Goal: Understand process/instructions

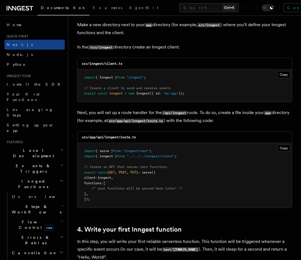
scroll to position [694, 0]
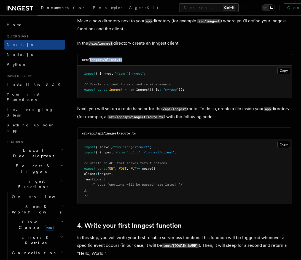
drag, startPoint x: 123, startPoint y: 52, endPoint x: 89, endPoint y: 53, distance: 33.3
click at [89, 58] on code "src/inngest/client.ts" at bounding box center [102, 60] width 40 height 4
copy code "inngest/client.ts"
click at [285, 67] on button "Copy Copied" at bounding box center [283, 70] width 13 height 7
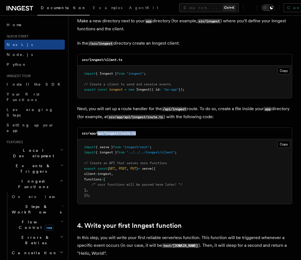
drag, startPoint x: 98, startPoint y: 125, endPoint x: 140, endPoint y: 126, distance: 42.7
click at [140, 128] on div "src/app/api/inngest/route.ts" at bounding box center [184, 133] width 214 height 11
copy code "api/inngest/route.ts"
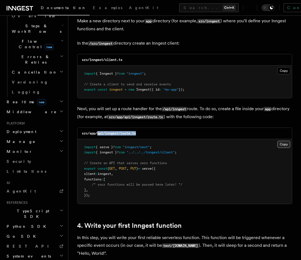
click at [285, 141] on button "Copy Copied" at bounding box center [283, 144] width 13 height 7
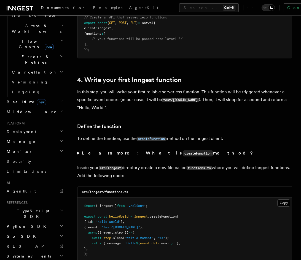
scroll to position [843, 0]
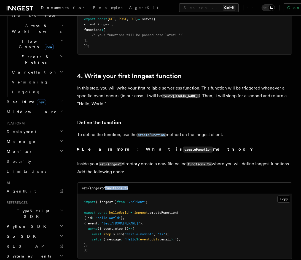
drag, startPoint x: 130, startPoint y: 180, endPoint x: 105, endPoint y: 181, distance: 24.2
click at [105, 182] on div "src/inngest/functions.ts" at bounding box center [184, 187] width 214 height 11
copy code "functions.ts"
click at [285, 195] on button "Copy Copied" at bounding box center [283, 198] width 13 height 7
